Goal: Check status: Check status

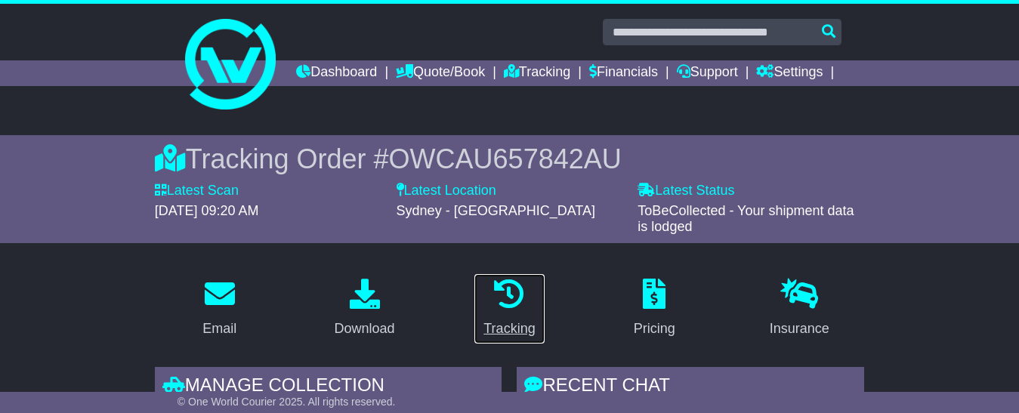
click at [511, 309] on icon at bounding box center [509, 294] width 30 height 30
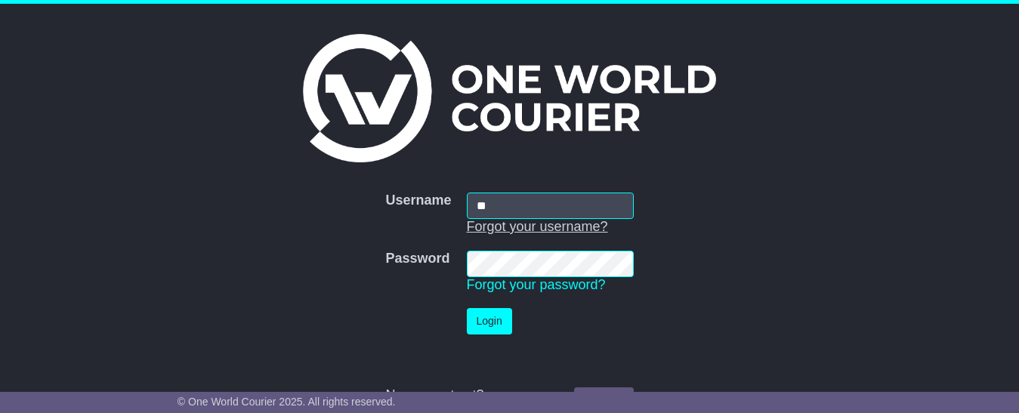
type input "**********"
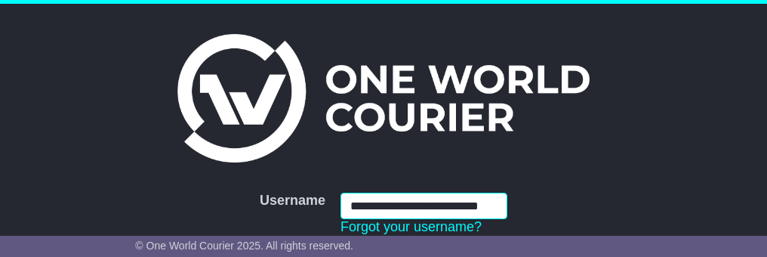
scroll to position [151, 0]
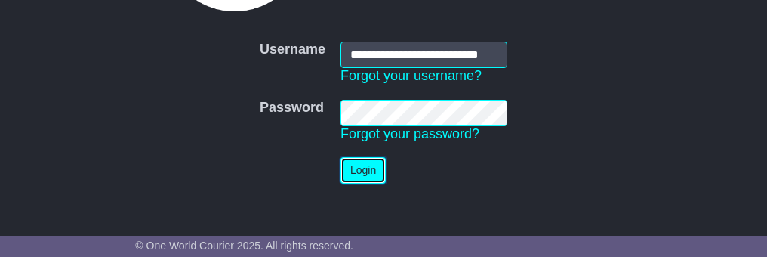
click at [372, 167] on button "Login" at bounding box center [363, 170] width 45 height 26
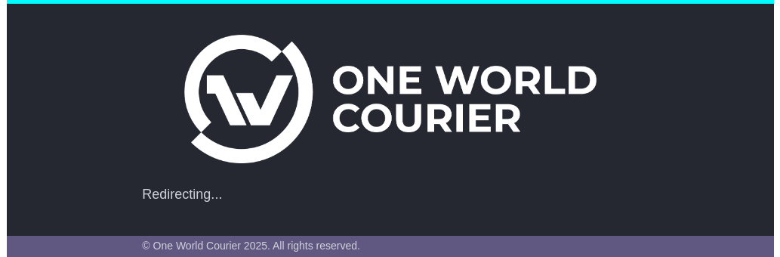
scroll to position [0, 0]
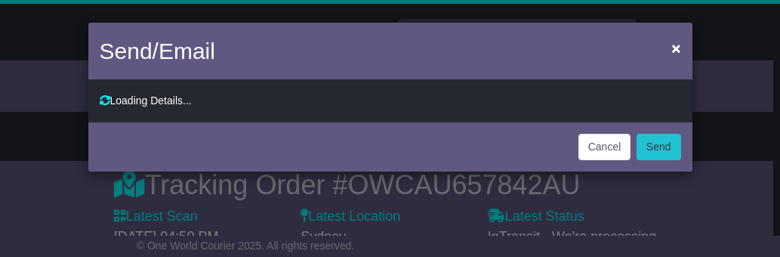
type input "**********"
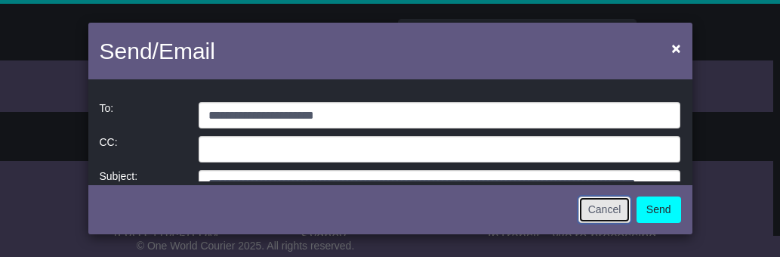
click at [609, 211] on button "Cancel" at bounding box center [604, 209] width 53 height 26
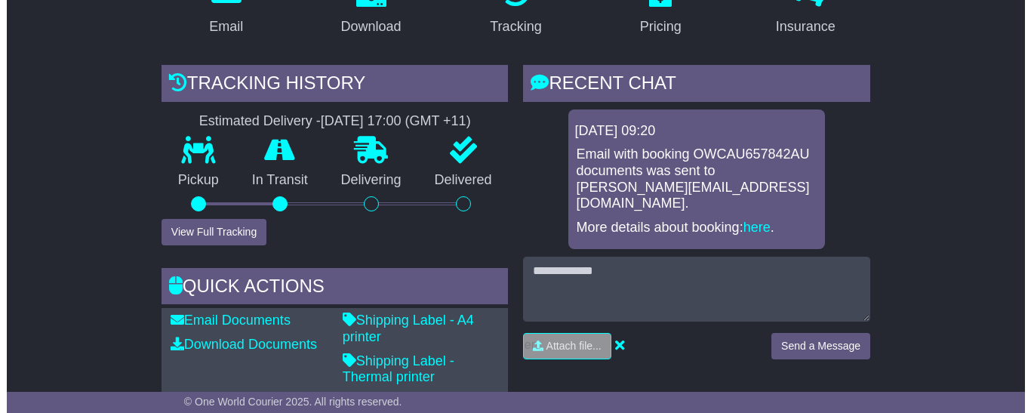
scroll to position [227, 0]
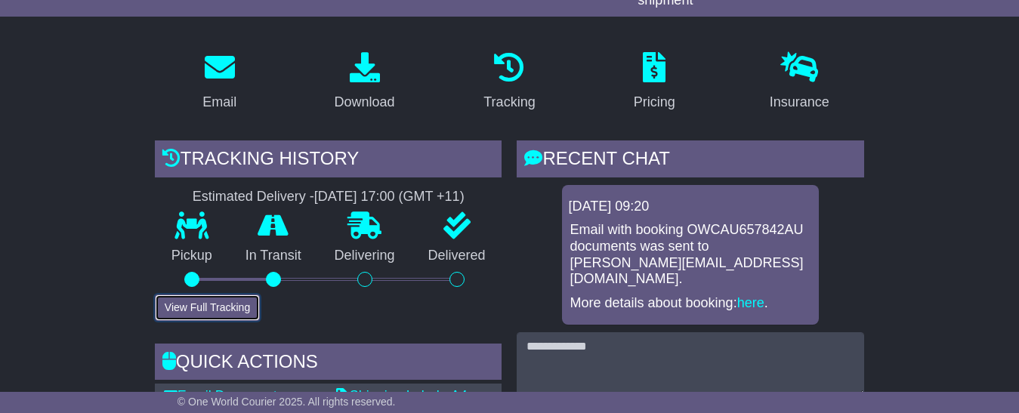
click at [217, 256] on button "View Full Tracking" at bounding box center [207, 307] width 105 height 26
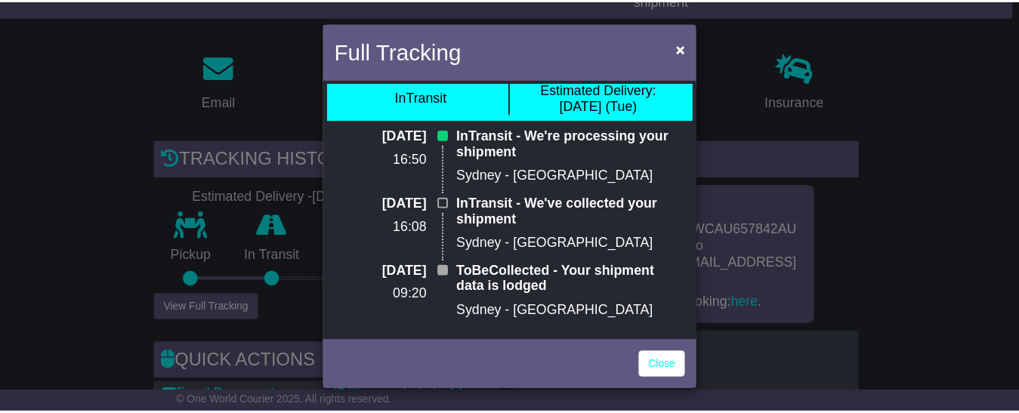
scroll to position [24, 0]
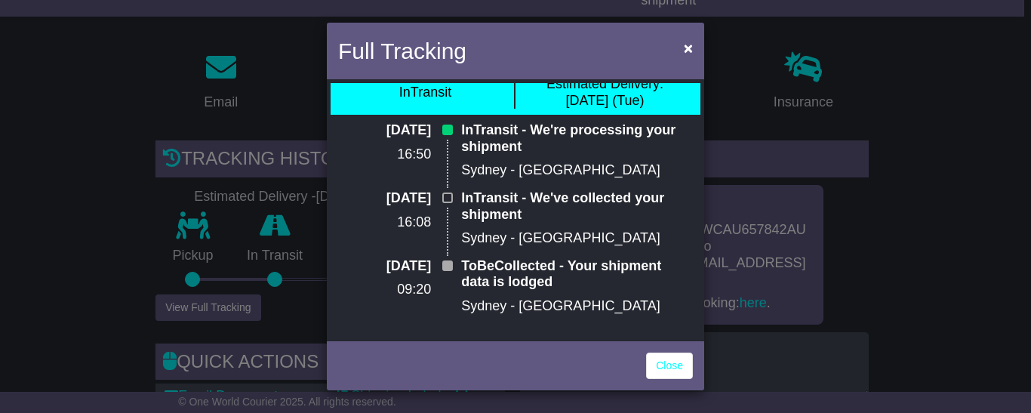
click at [766, 165] on div "Full Tracking × InTransit Estimated Delivery: 14 Oct (Tue) 13 Oct 2025 16:50 In…" at bounding box center [515, 206] width 1031 height 413
